Goal: Check status: Check status

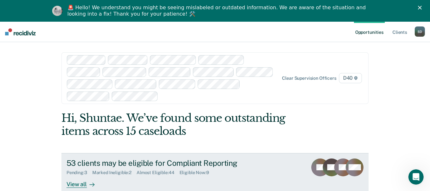
click at [195, 172] on div "Eligible Now : 9" at bounding box center [197, 172] width 35 height 5
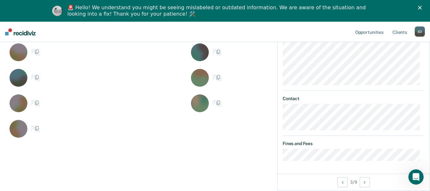
scroll to position [274, 0]
